Goal: Transaction & Acquisition: Purchase product/service

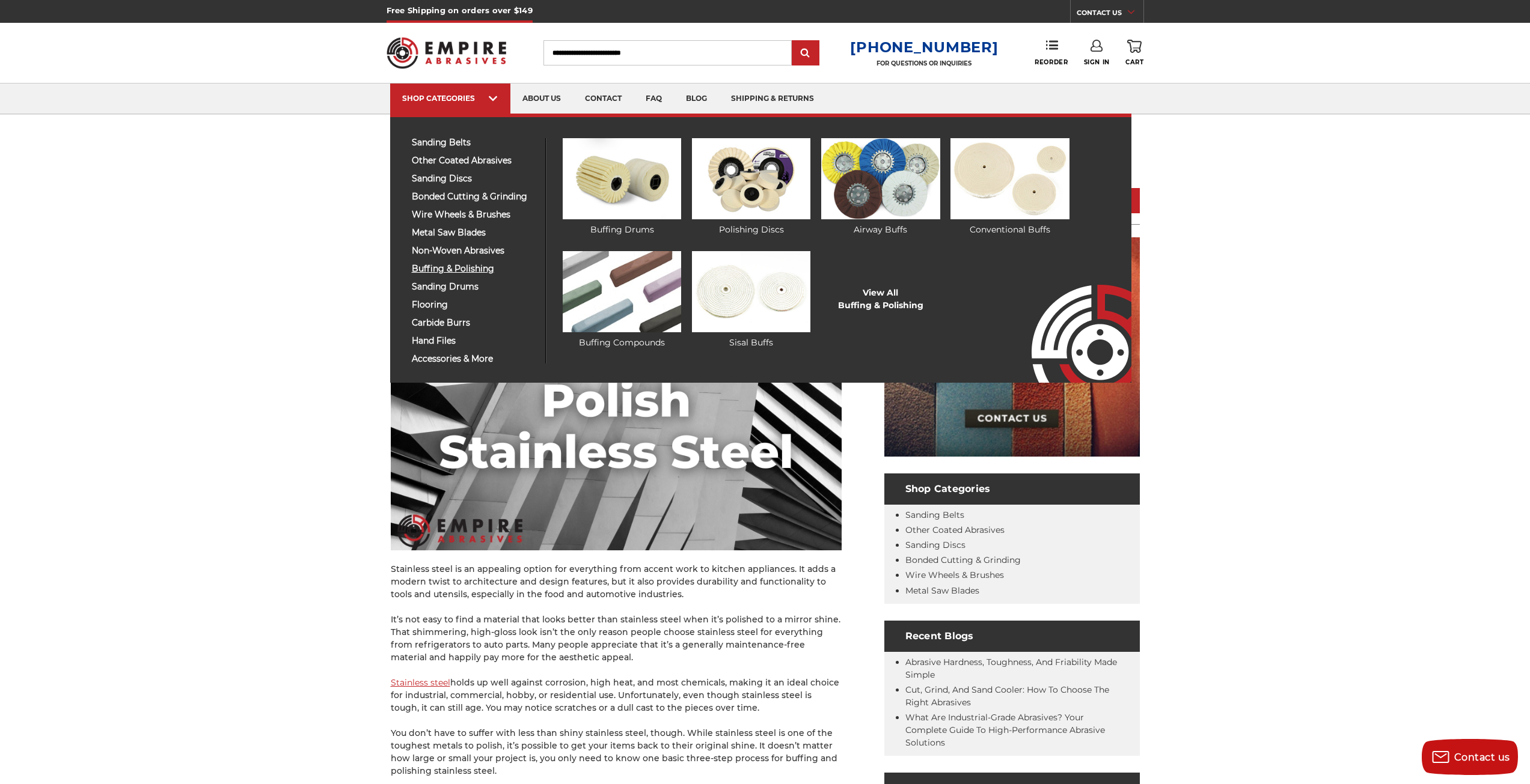
click at [449, 268] on span "buffing & polishing" at bounding box center [474, 269] width 125 height 9
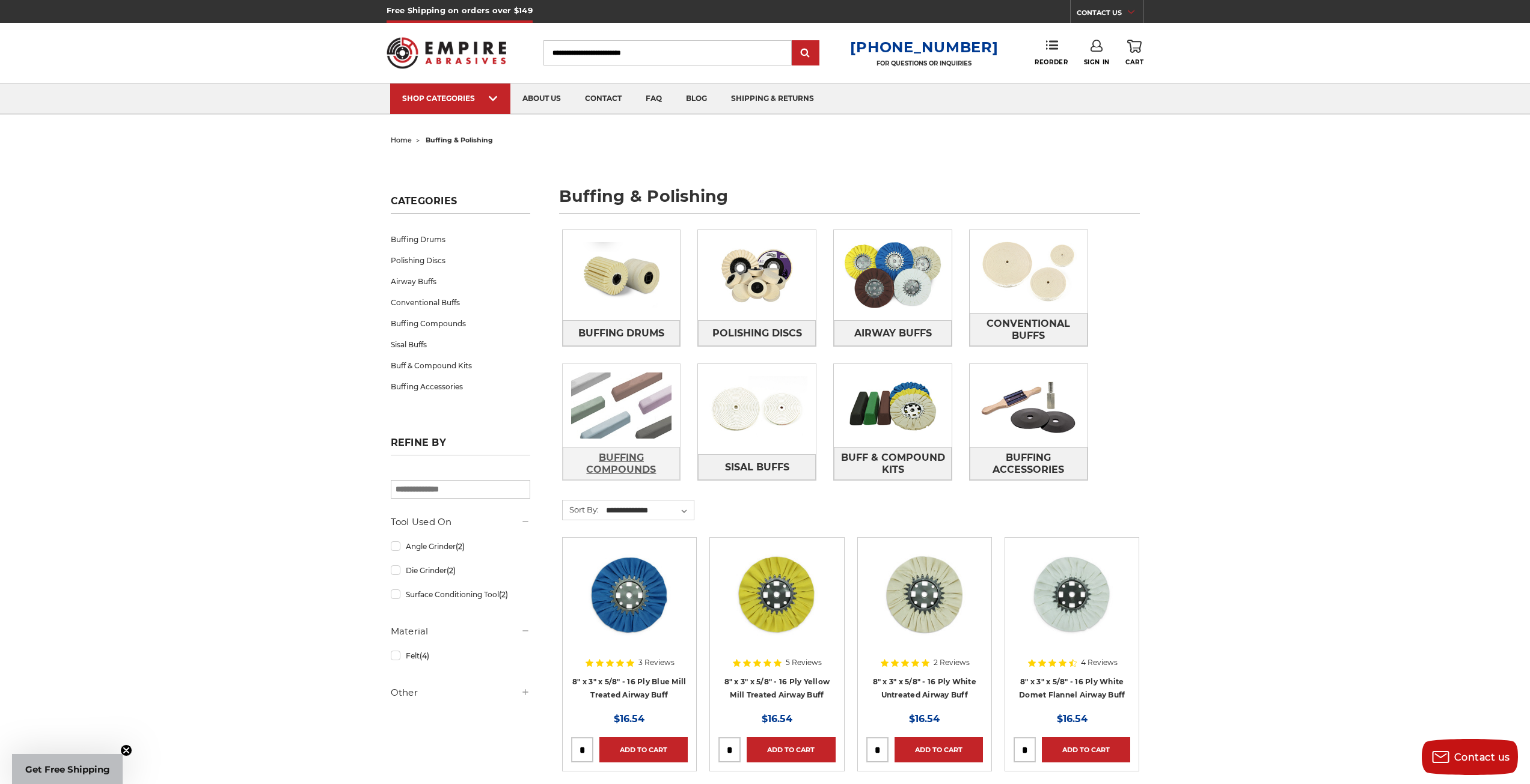
click at [610, 468] on span "Buffing Compounds" at bounding box center [621, 464] width 117 height 33
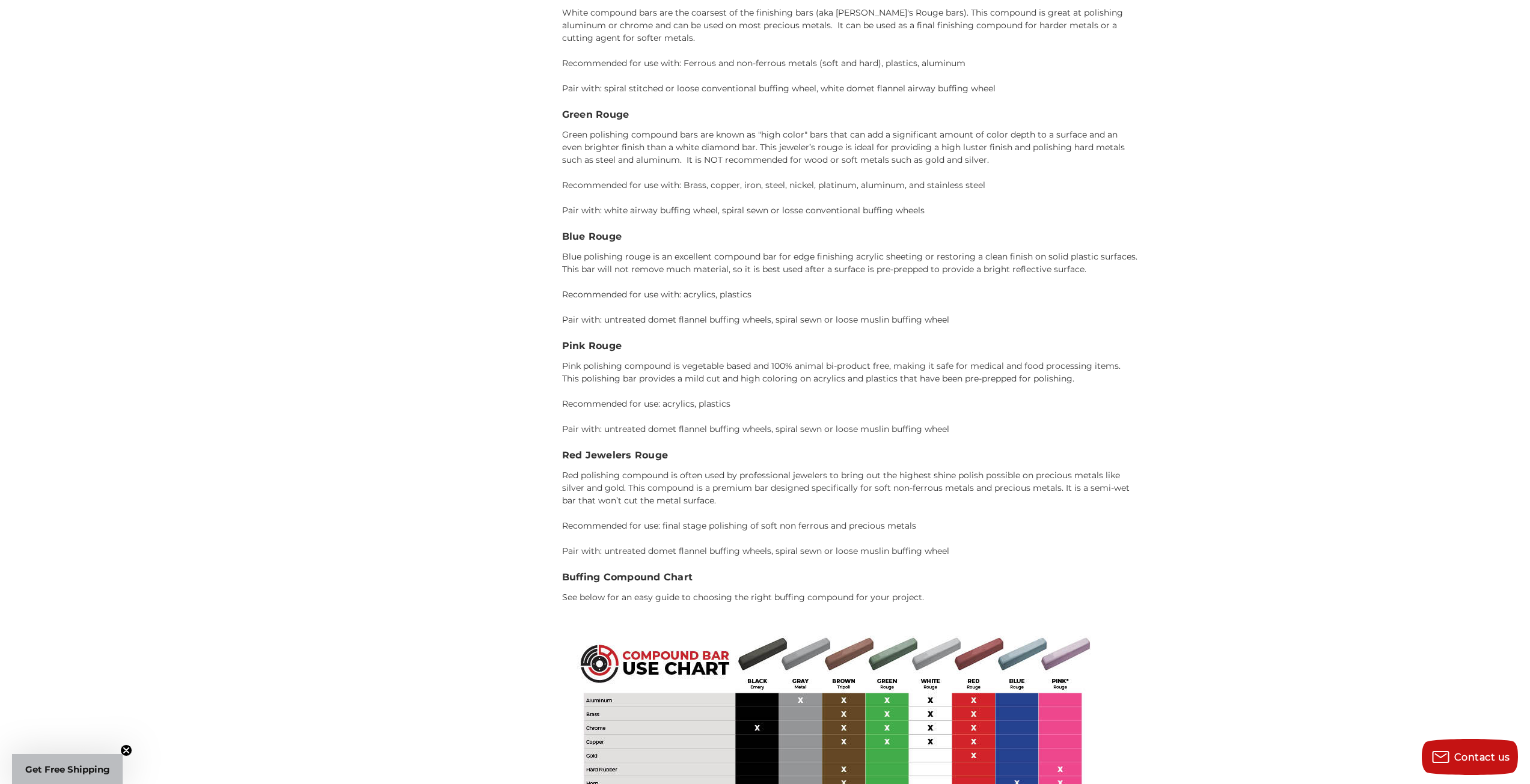
scroll to position [2043, 0]
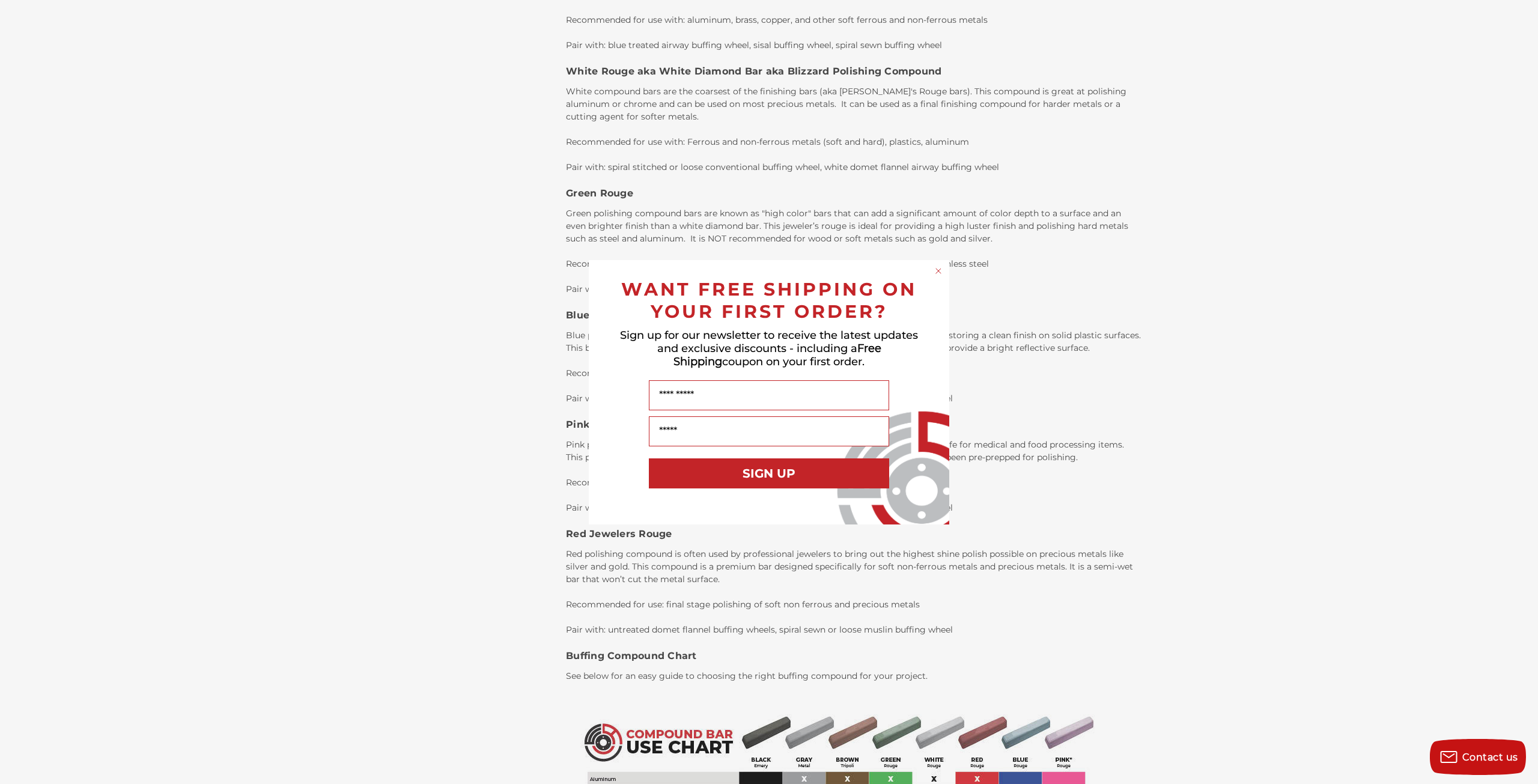
click at [943, 269] on circle "Close dialog" at bounding box center [938, 271] width 11 height 11
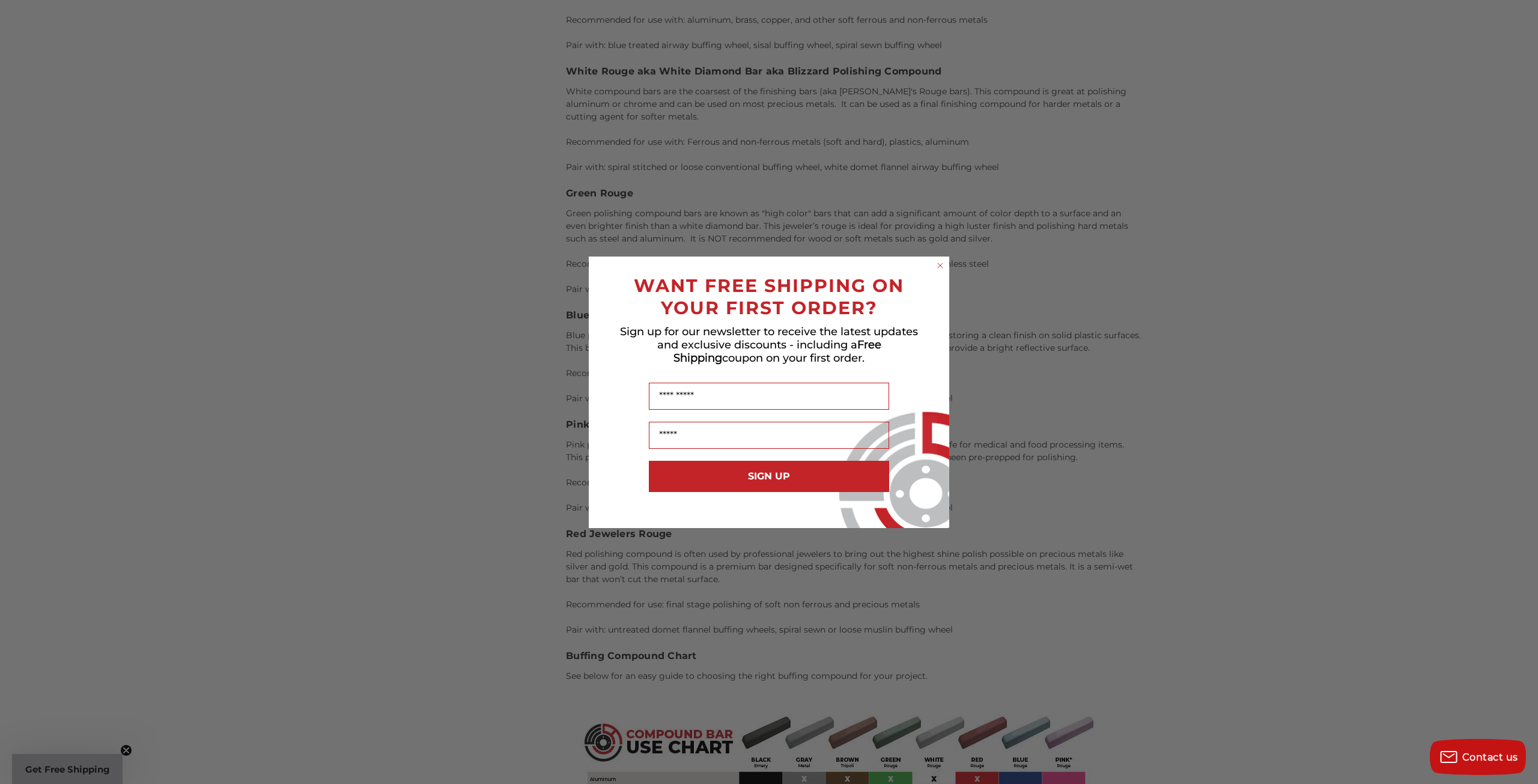
click at [944, 264] on circle "Close dialog" at bounding box center [940, 265] width 11 height 11
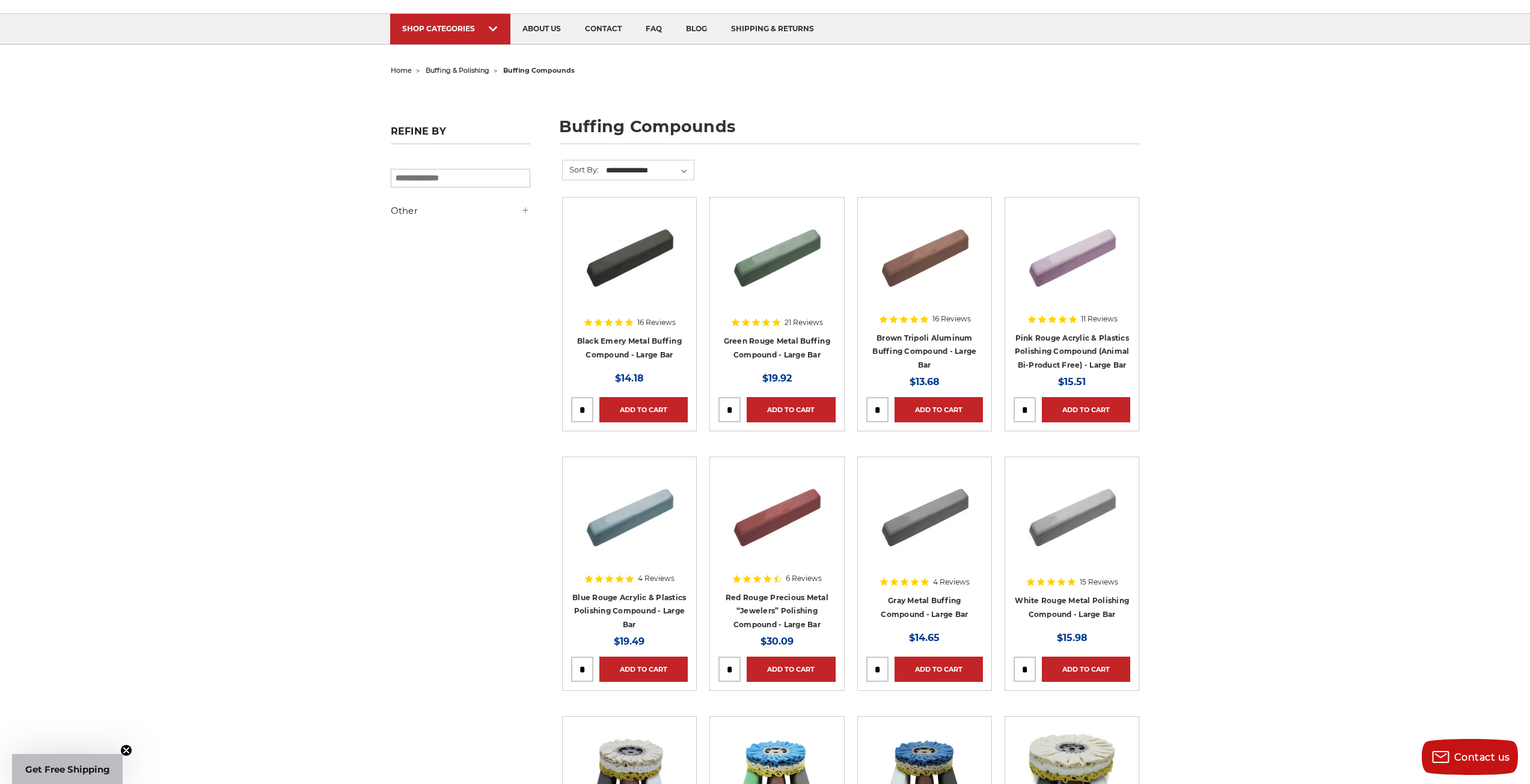
scroll to position [181, 0]
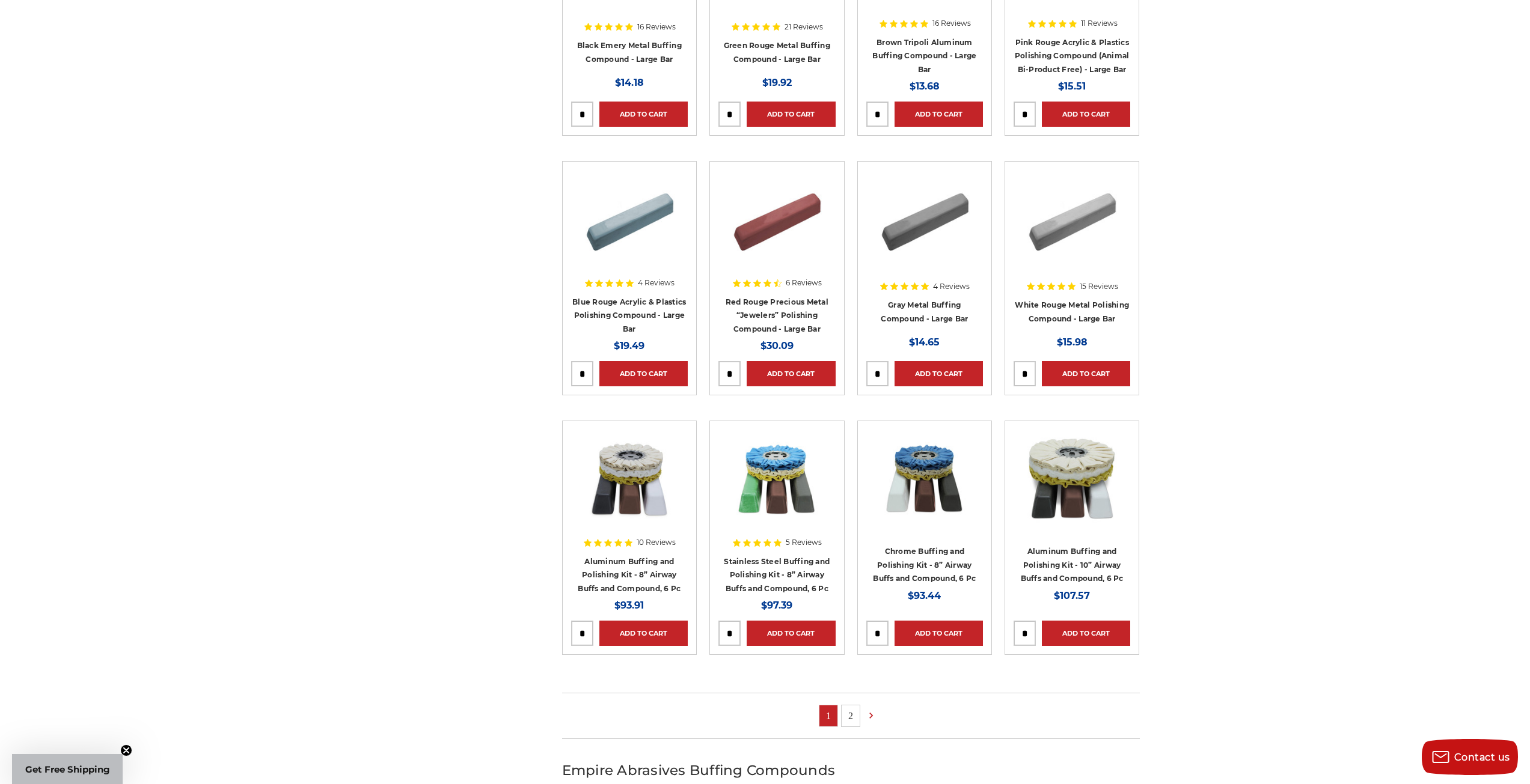
scroll to position [0, 0]
